Goal: Obtain resource: Obtain resource

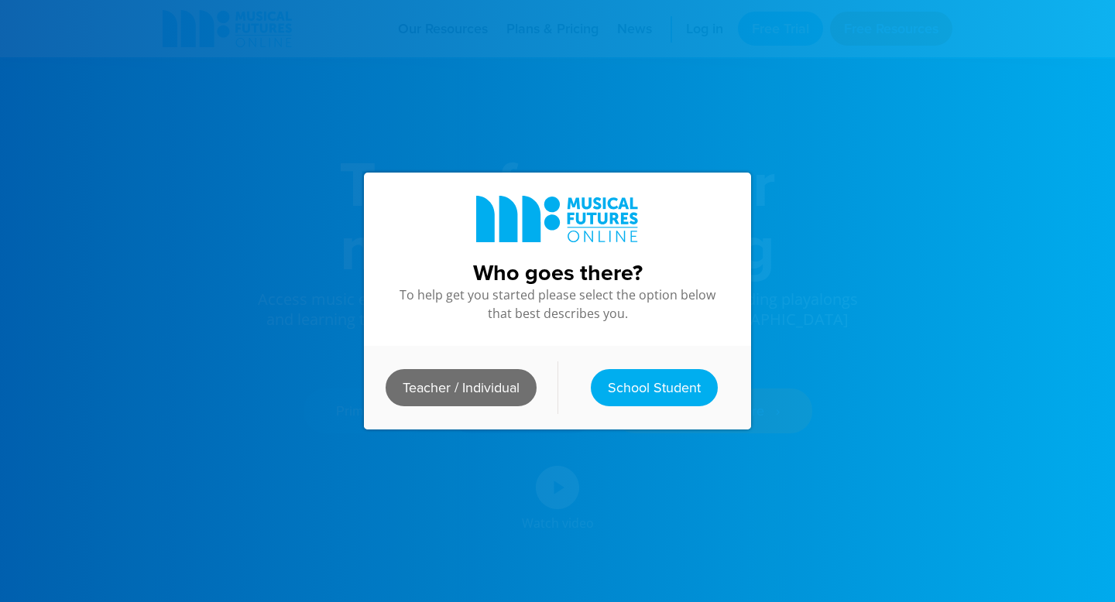
click at [451, 395] on link "Teacher / Individual" at bounding box center [461, 387] width 151 height 37
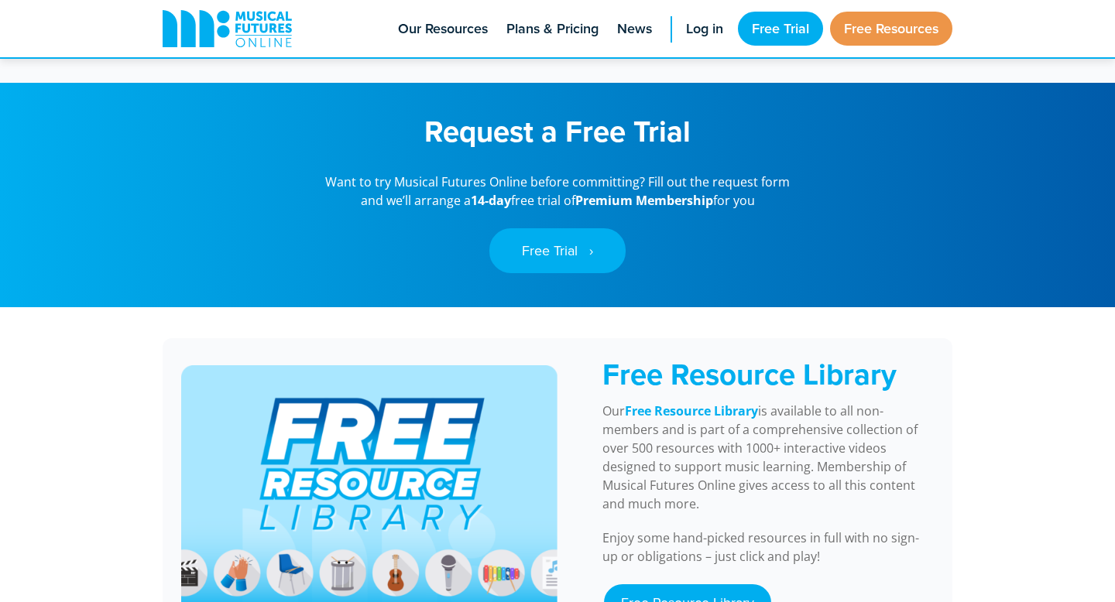
scroll to position [1210, 0]
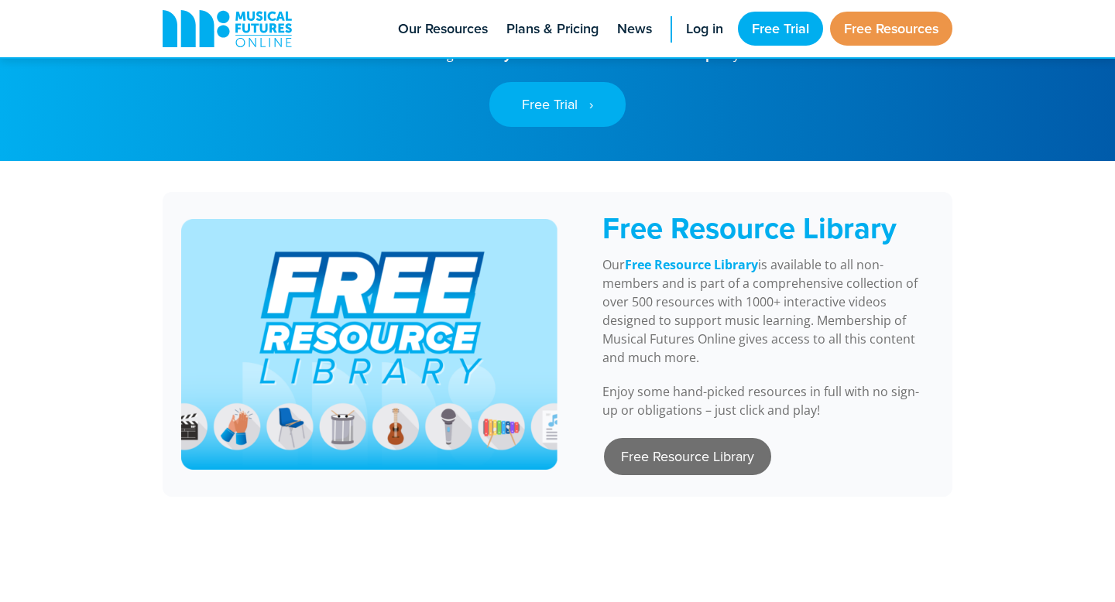
click at [667, 442] on link "Free Resource Library" at bounding box center [687, 456] width 167 height 37
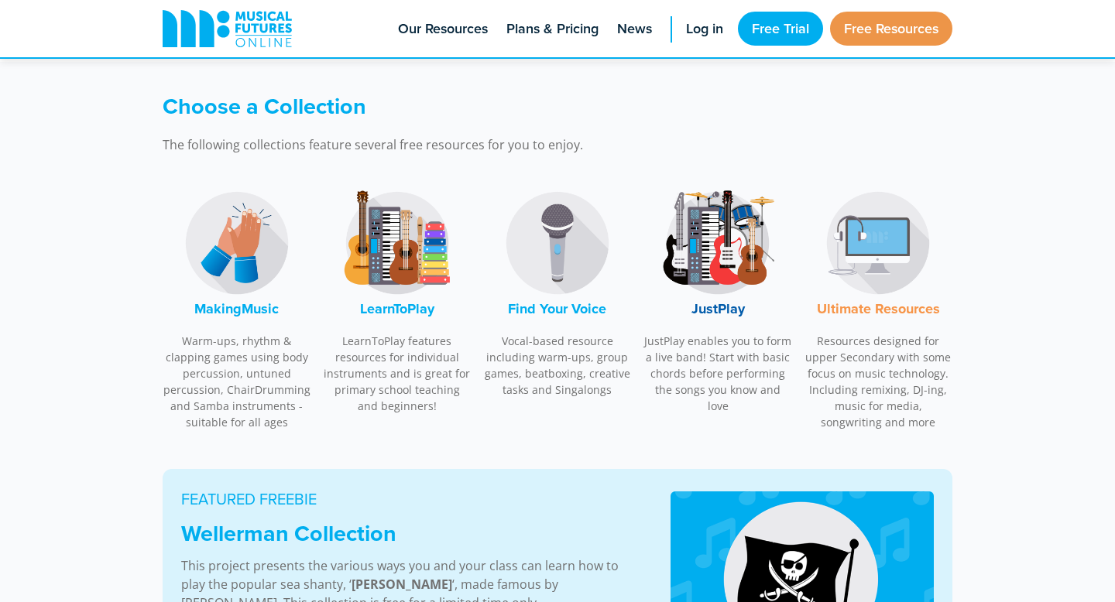
scroll to position [429, 0]
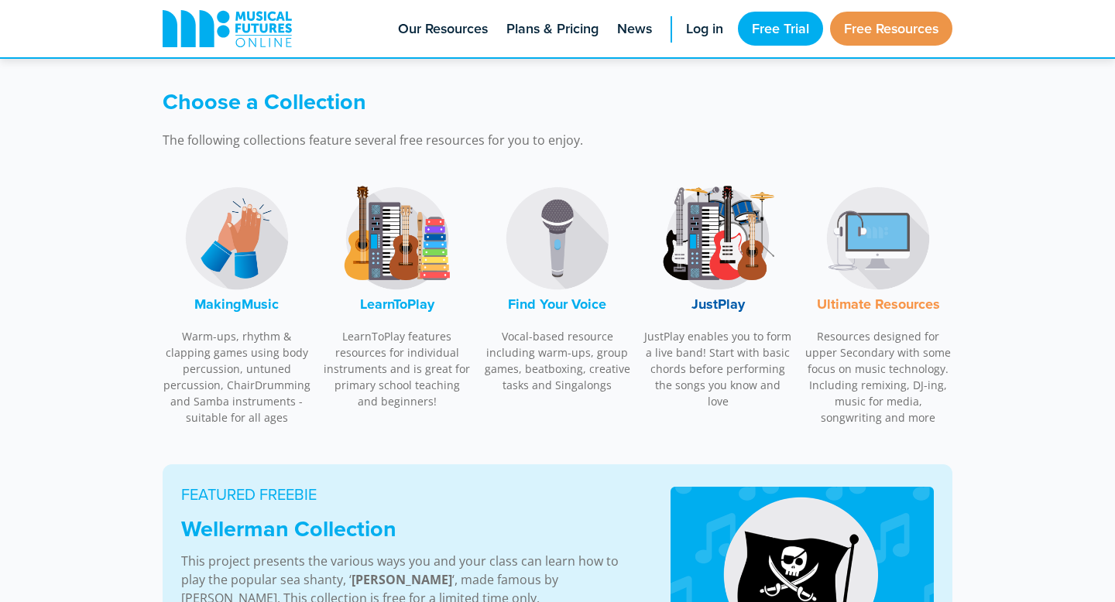
click at [848, 301] on font "Ultimate Resources" at bounding box center [878, 304] width 123 height 20
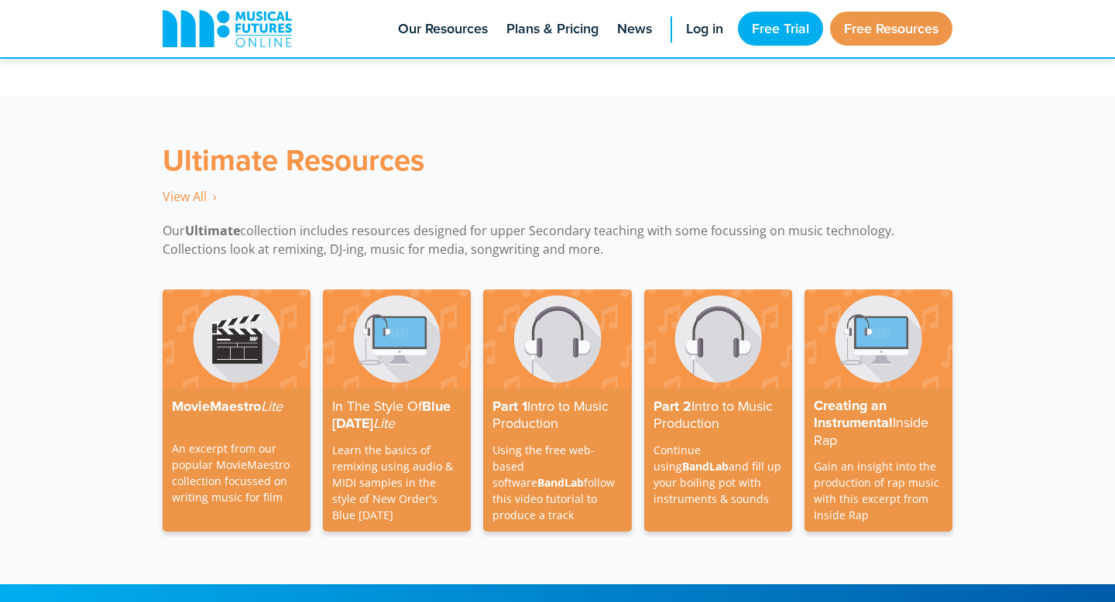
scroll to position [4416, 0]
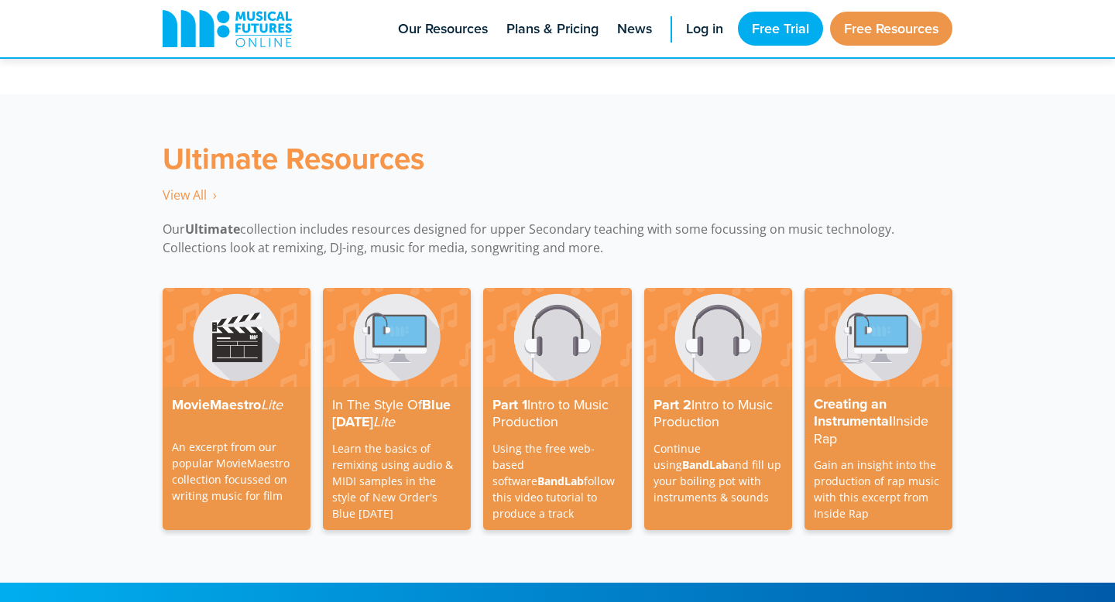
click at [562, 273] on div "MovieMaestro Lite An excerpt from our popular MovieMaestro collection focussed …" at bounding box center [557, 428] width 1115 height 310
click at [634, 245] on div "Ultimate Resources View All ‎ › Our Ultimate collection includes resources desi…" at bounding box center [557, 183] width 1115 height 178
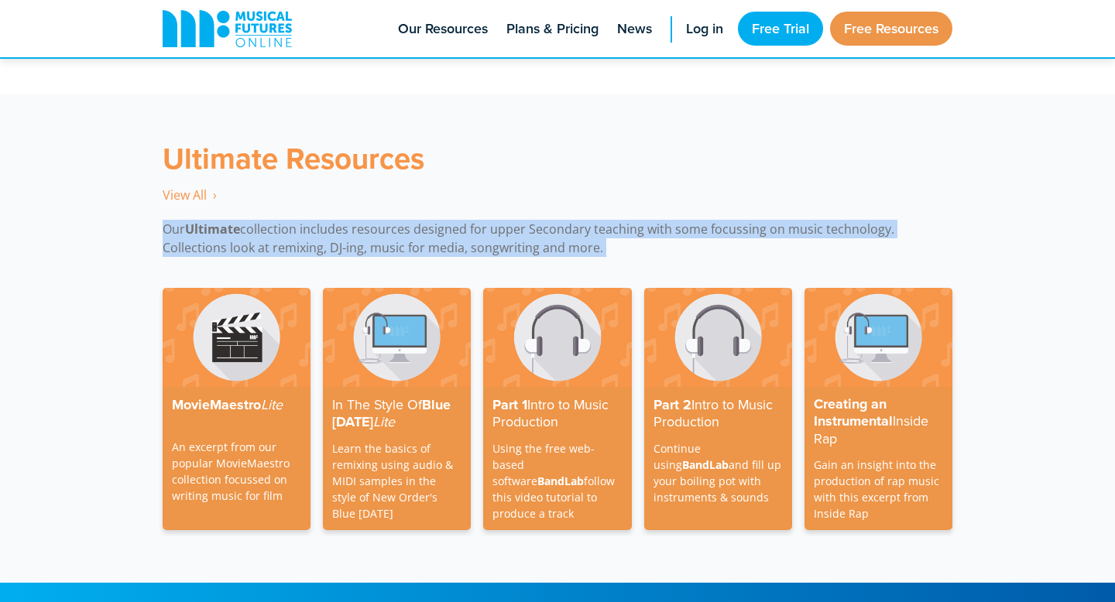
click at [634, 245] on div "Ultimate Resources View All ‎ › Our Ultimate collection includes resources desi…" at bounding box center [557, 183] width 1115 height 178
click at [612, 241] on div "Ultimate Resources View All ‎ › Our Ultimate collection includes resources desi…" at bounding box center [557, 183] width 1115 height 178
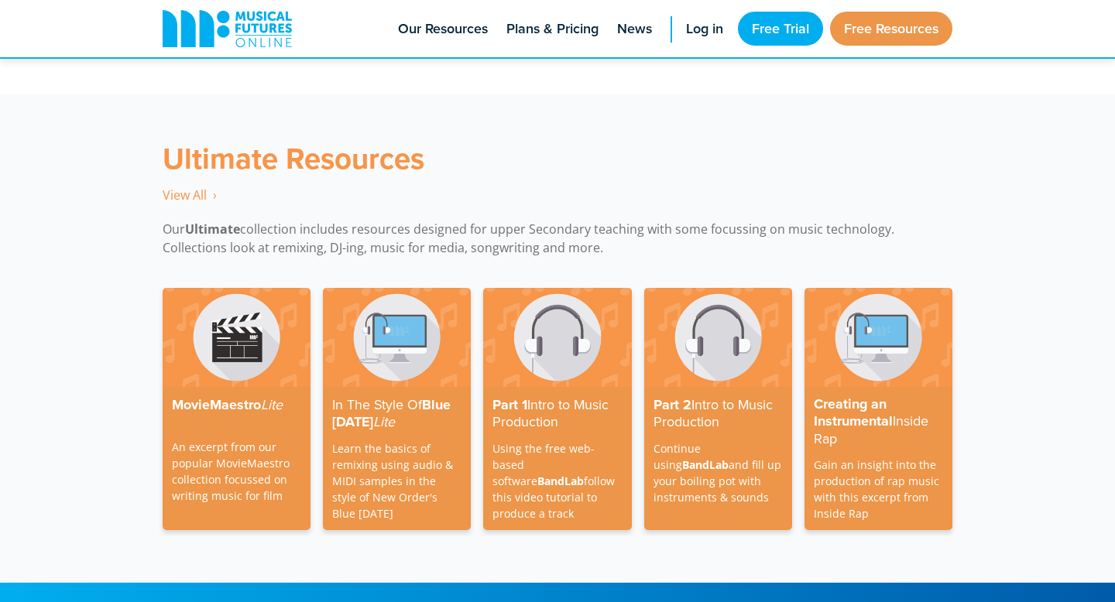
click at [612, 241] on div "Ultimate Resources View All ‎ › Our Ultimate collection includes resources desi…" at bounding box center [557, 183] width 1115 height 178
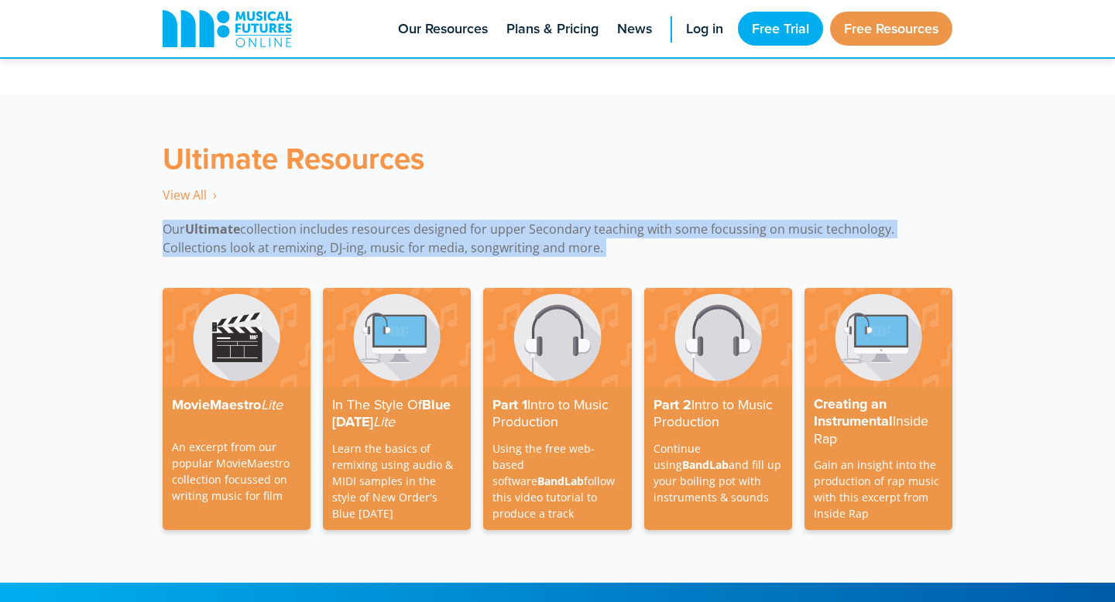
click at [612, 241] on div "Ultimate Resources View All ‎ › Our Ultimate collection includes resources desi…" at bounding box center [557, 183] width 1115 height 178
click at [612, 242] on div "Ultimate Resources View All ‎ › Our Ultimate collection includes resources desi…" at bounding box center [557, 183] width 1115 height 178
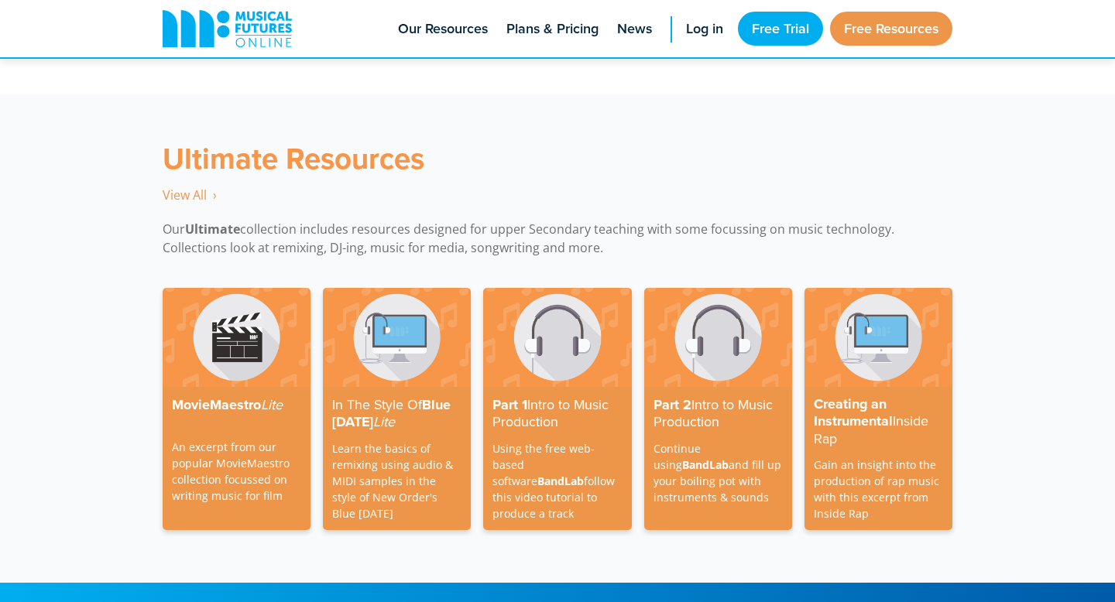
click at [631, 238] on div "Ultimate Resources View All ‎ › Our Ultimate collection includes resources desi…" at bounding box center [557, 183] width 1115 height 178
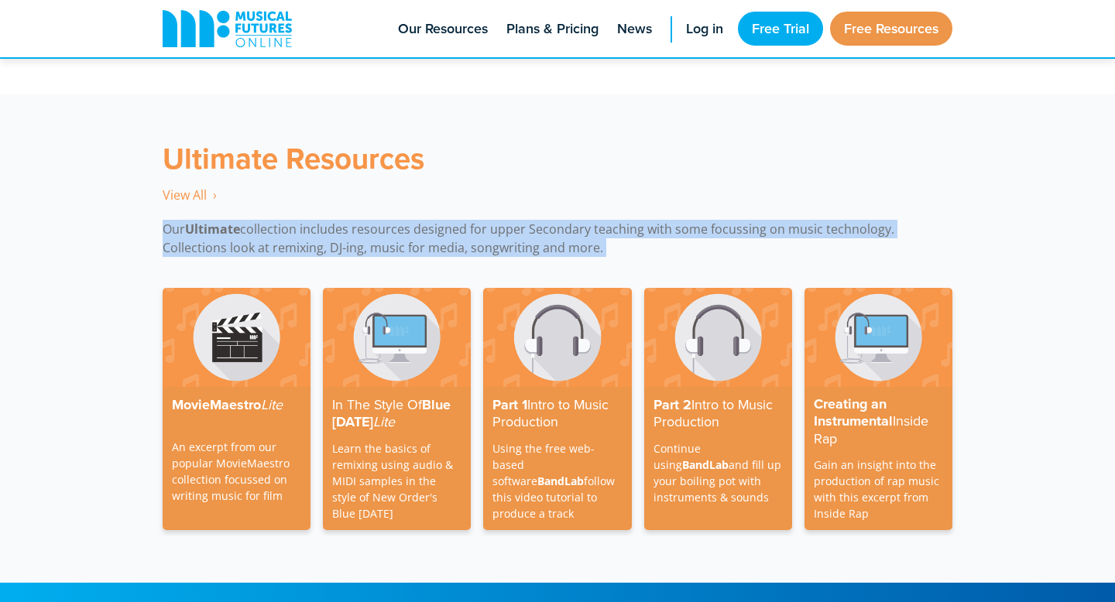
click at [631, 238] on div "Ultimate Resources View All ‎ › Our Ultimate collection includes resources desi…" at bounding box center [557, 183] width 1115 height 178
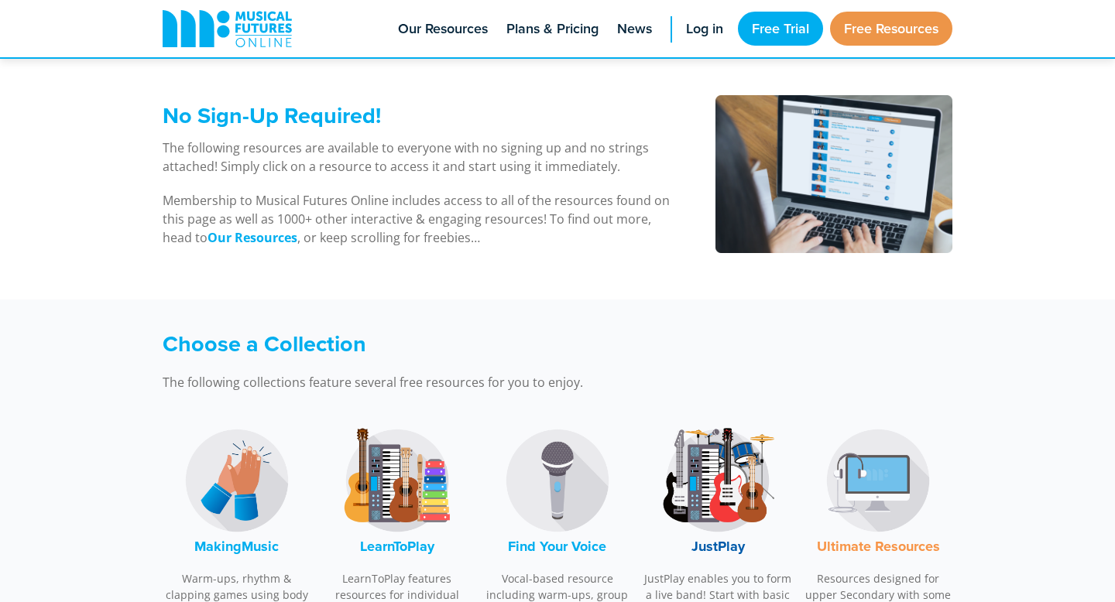
scroll to position [0, 0]
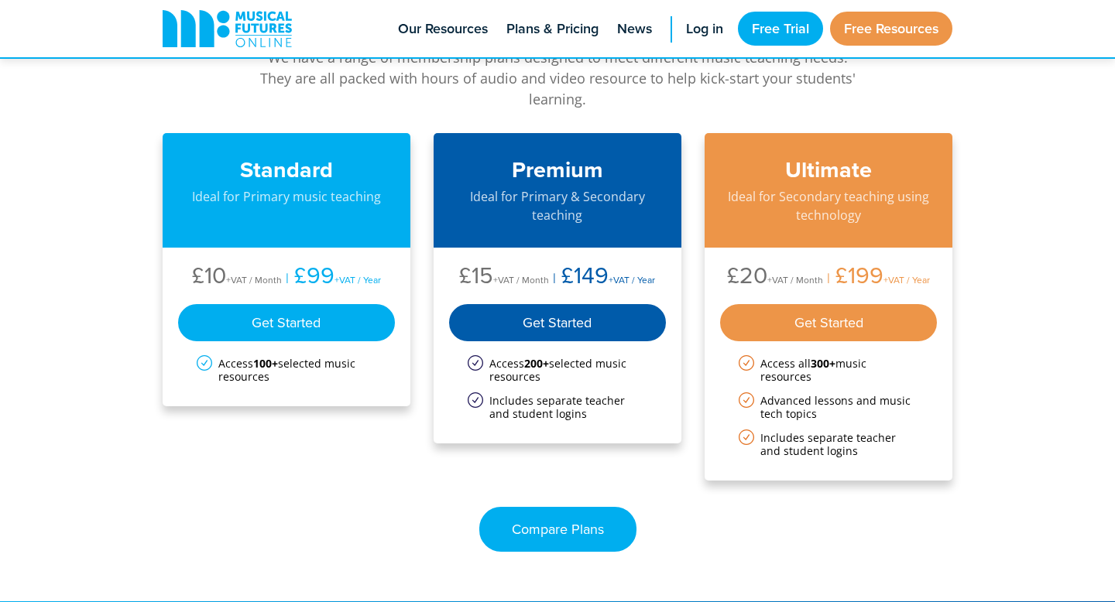
scroll to position [2611, 0]
